Goal: Information Seeking & Learning: Check status

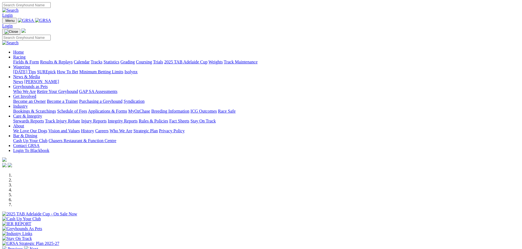
scroll to position [110, 0]
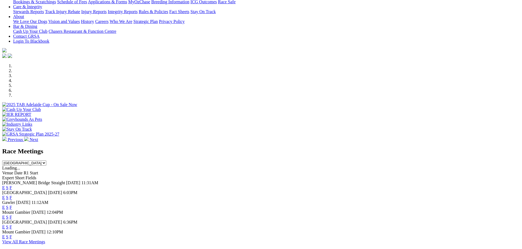
click at [12, 195] on link "F" at bounding box center [11, 197] width 2 height 5
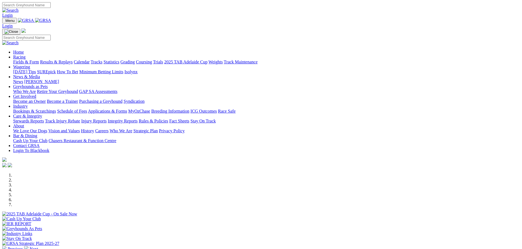
click at [25, 55] on link "Racing" at bounding box center [19, 57] width 12 height 5
click at [73, 60] on link "Results & Replays" at bounding box center [56, 62] width 33 height 5
